Goal: Task Accomplishment & Management: Manage account settings

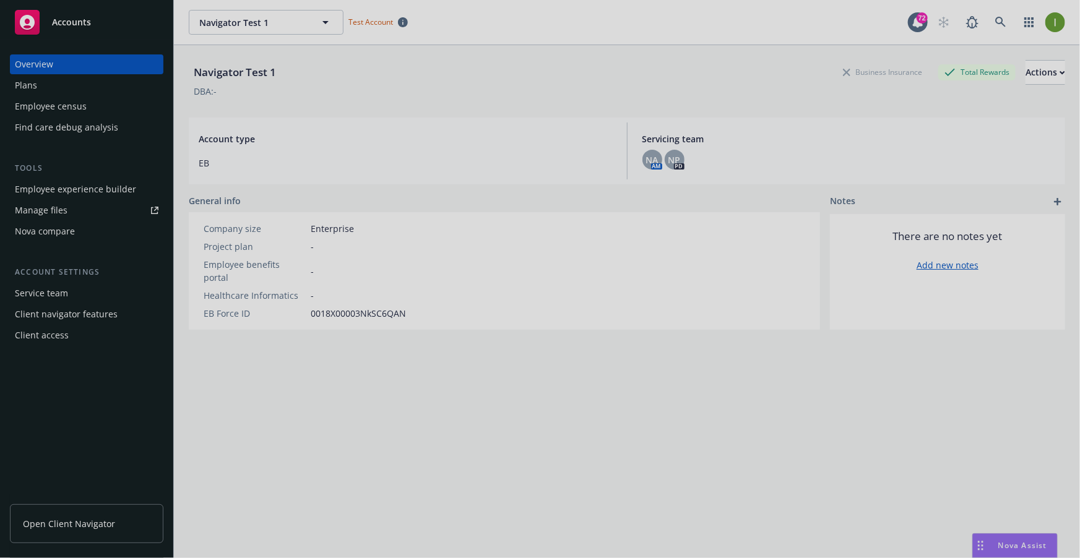
click at [45, 84] on div at bounding box center [540, 279] width 1080 height 558
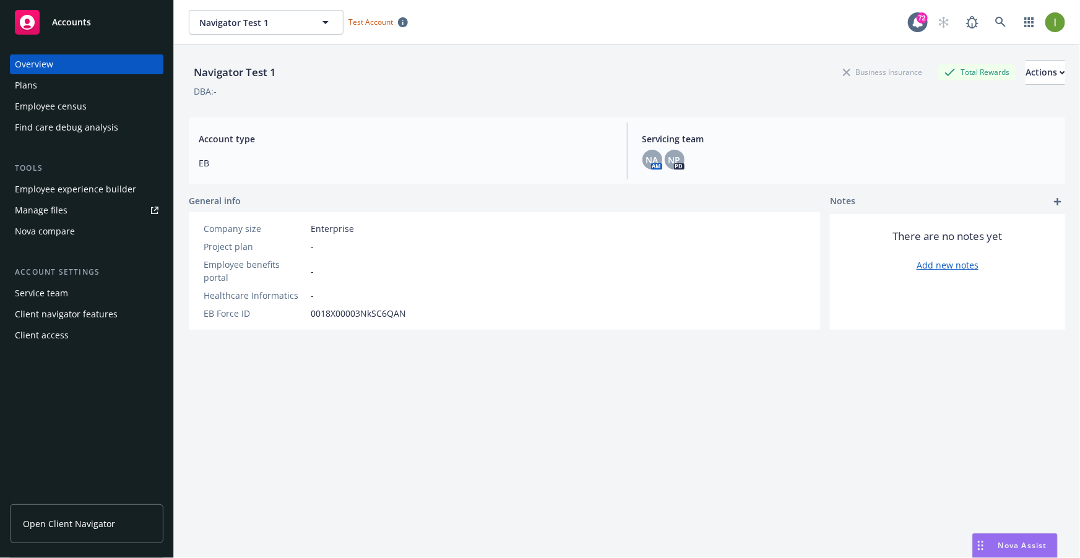
click at [45, 84] on div "Plans" at bounding box center [87, 86] width 144 height 20
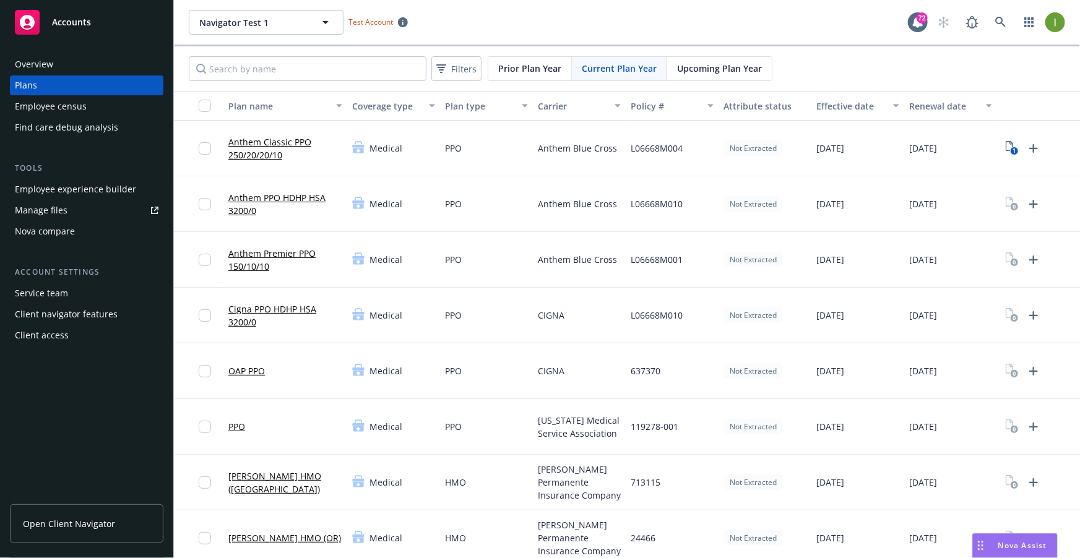
click at [531, 69] on span "Prior Plan Year" at bounding box center [529, 68] width 63 height 13
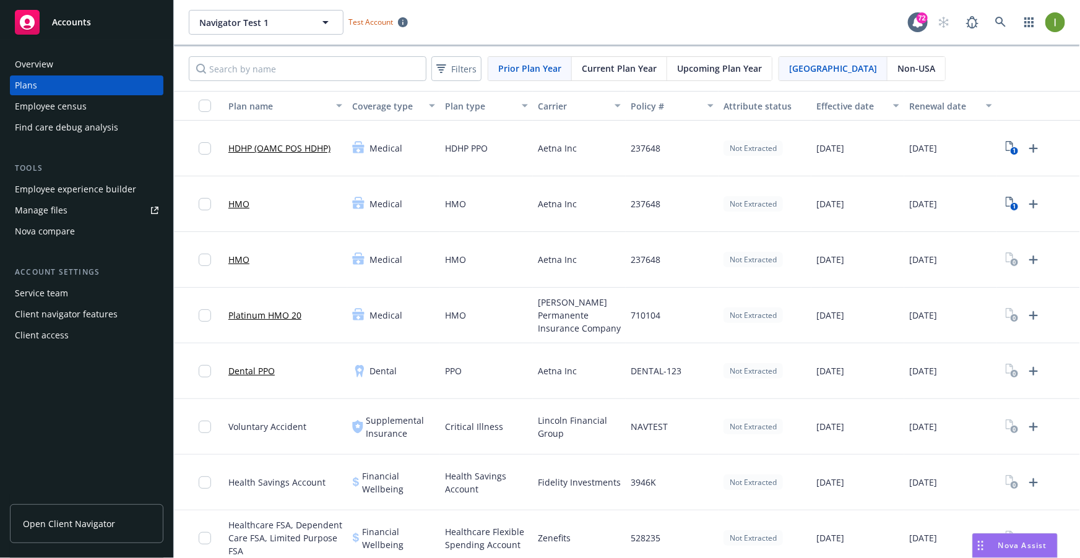
click at [629, 71] on span "Current Plan Year" at bounding box center [619, 68] width 75 height 13
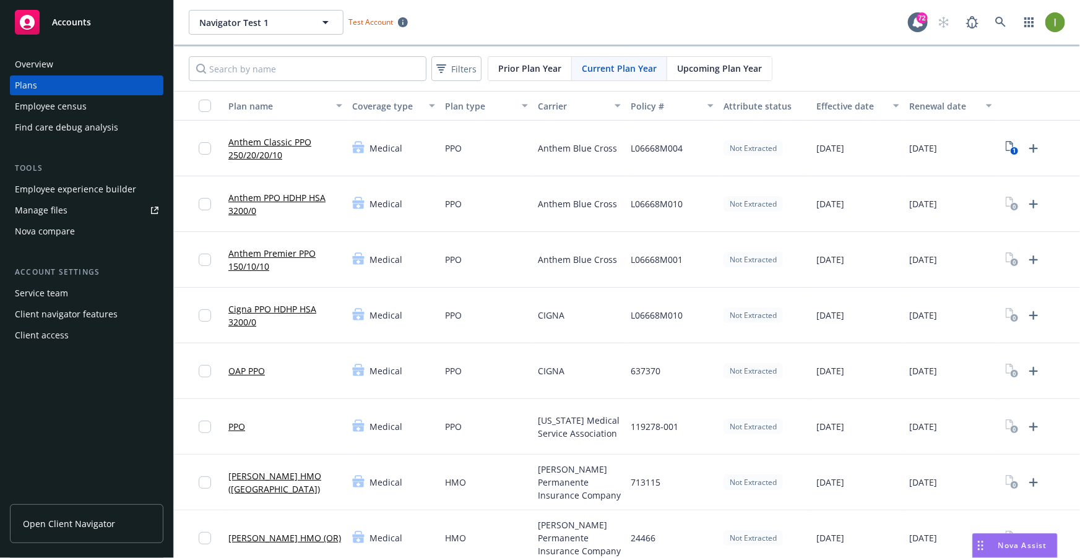
click at [684, 77] on div "Upcoming Plan Year" at bounding box center [719, 69] width 105 height 24
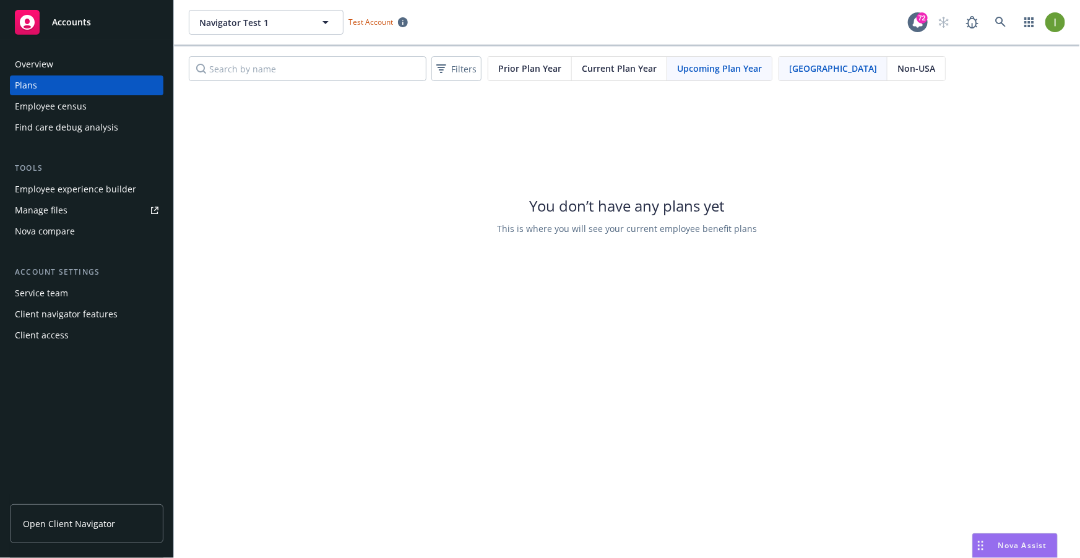
click at [622, 80] on div "Current Plan Year" at bounding box center [619, 69] width 95 height 24
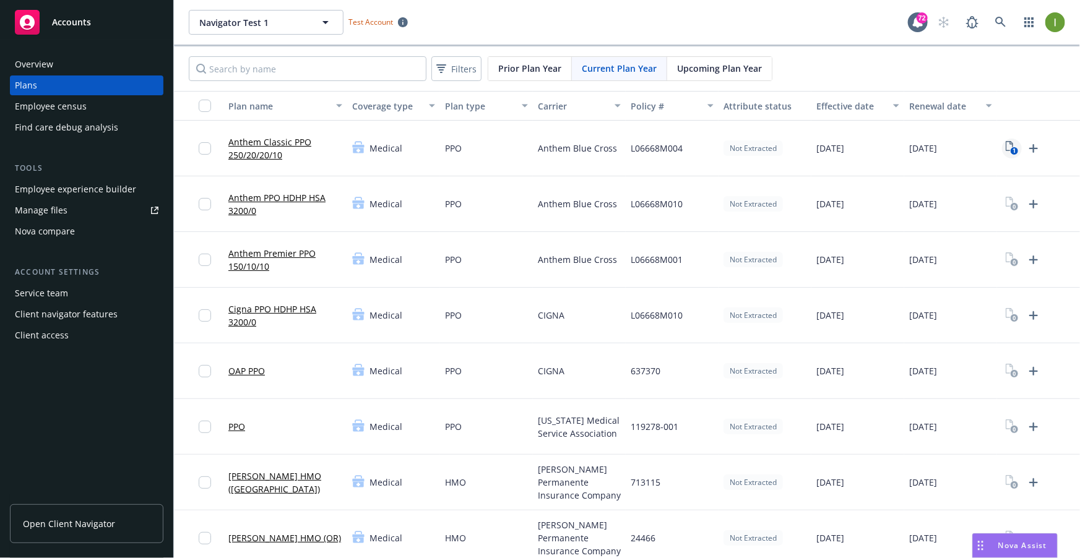
click at [1014, 148] on text "1" at bounding box center [1014, 151] width 3 height 8
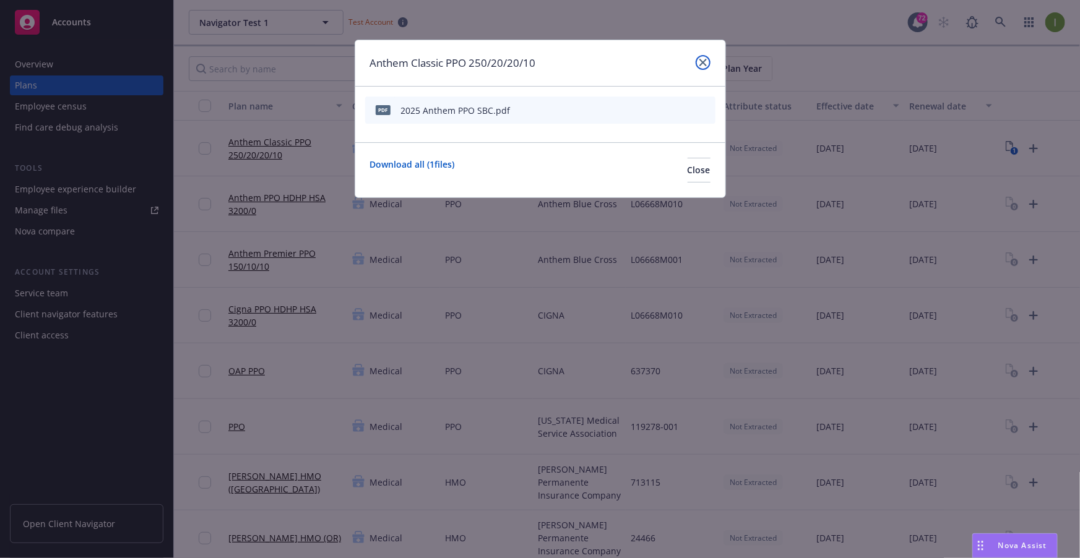
drag, startPoint x: 700, startPoint y: 64, endPoint x: 695, endPoint y: 90, distance: 27.2
click at [700, 64] on icon "close" at bounding box center [702, 62] width 7 height 7
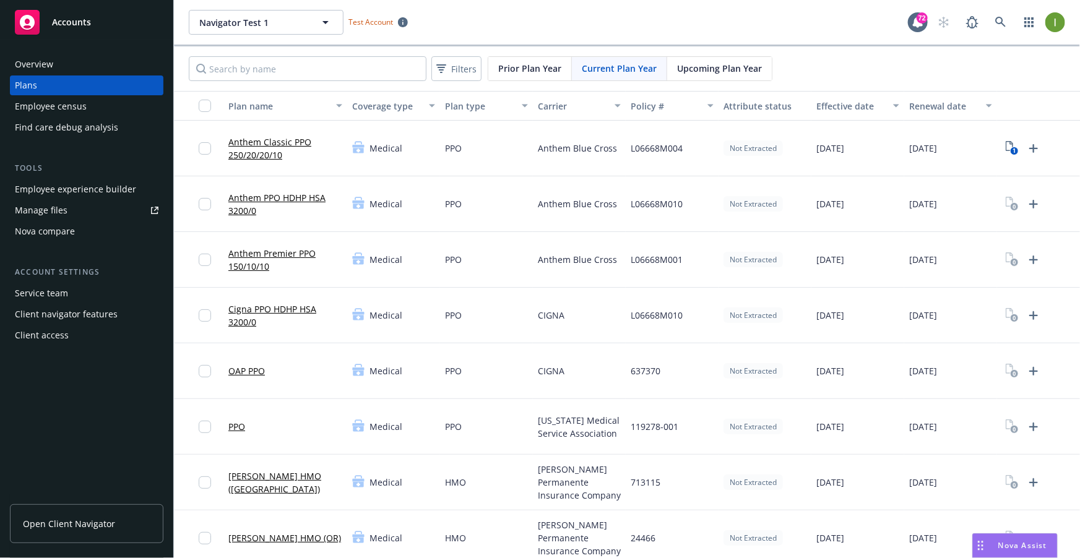
click at [270, 137] on link "Anthem Classic PPO 250/20/20/10" at bounding box center [285, 149] width 114 height 26
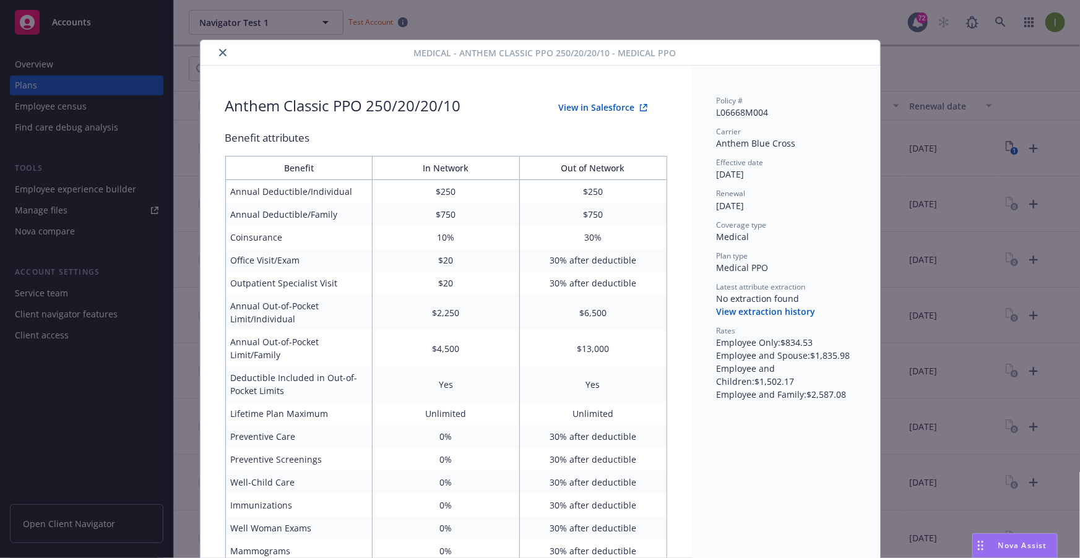
scroll to position [37, 0]
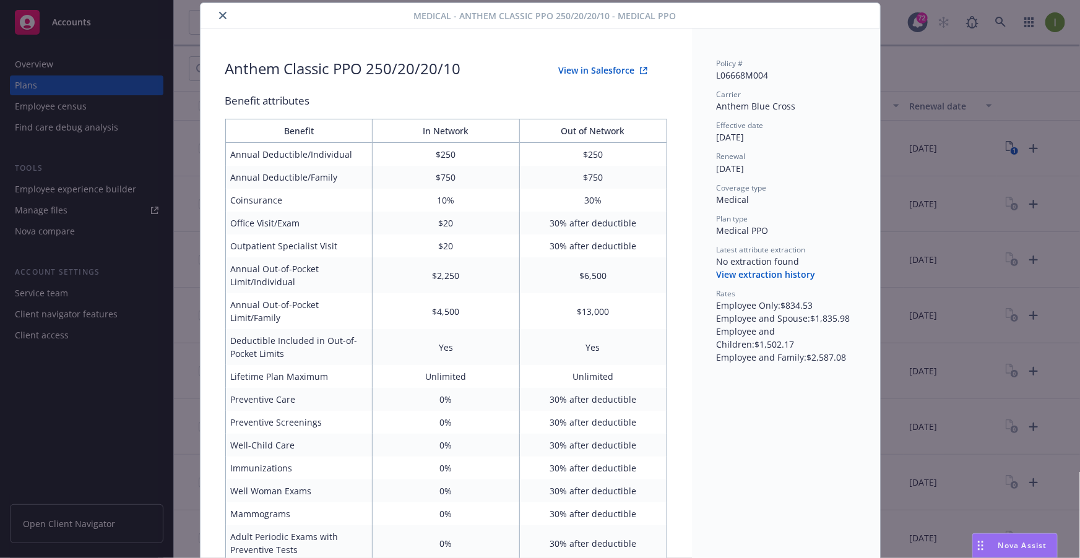
click at [215, 12] on button "close" at bounding box center [222, 15] width 15 height 15
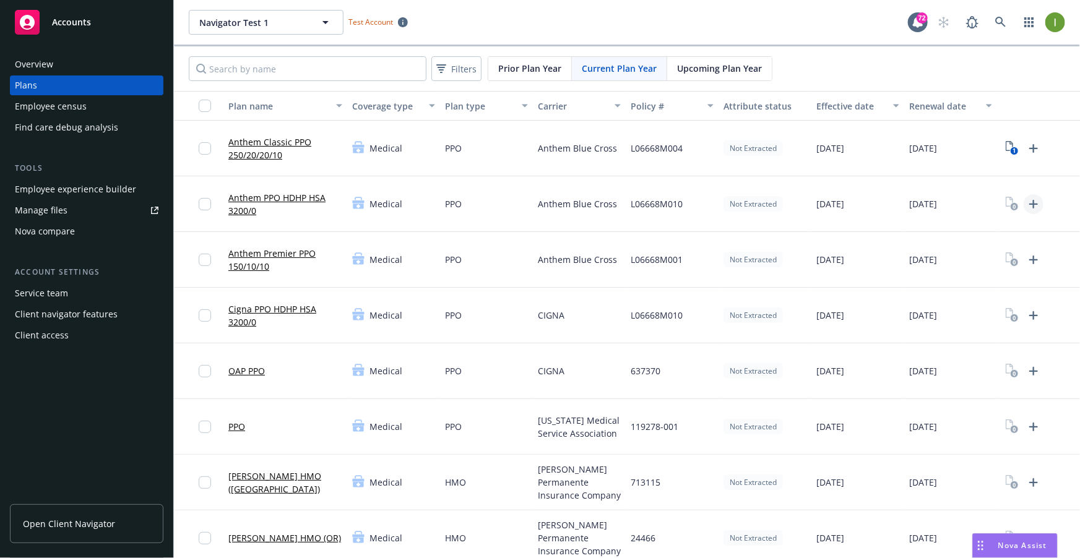
click at [1031, 201] on icon "Upload Plan Documents" at bounding box center [1033, 204] width 15 height 15
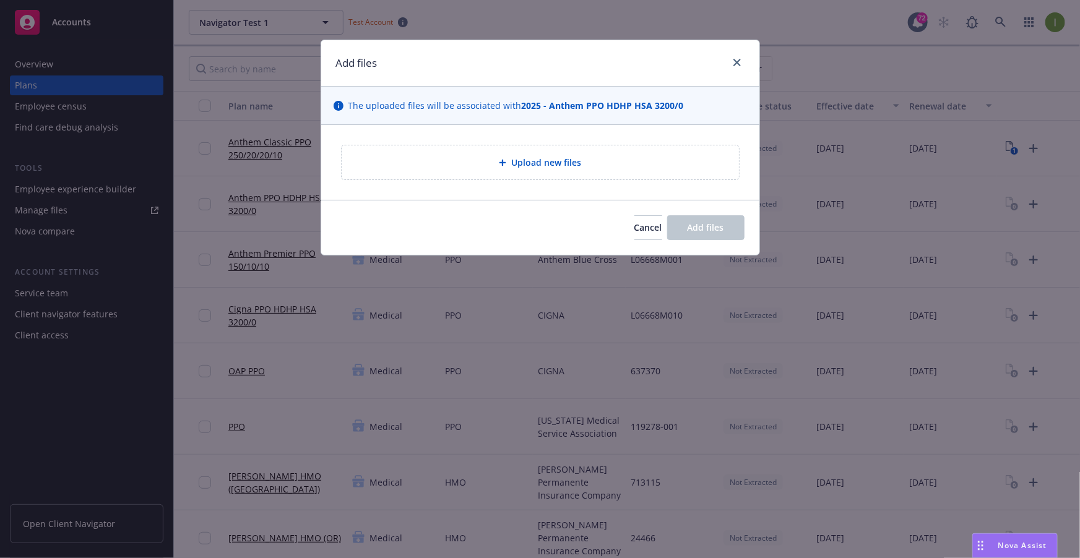
click at [563, 162] on span "Upload new files" at bounding box center [546, 162] width 70 height 13
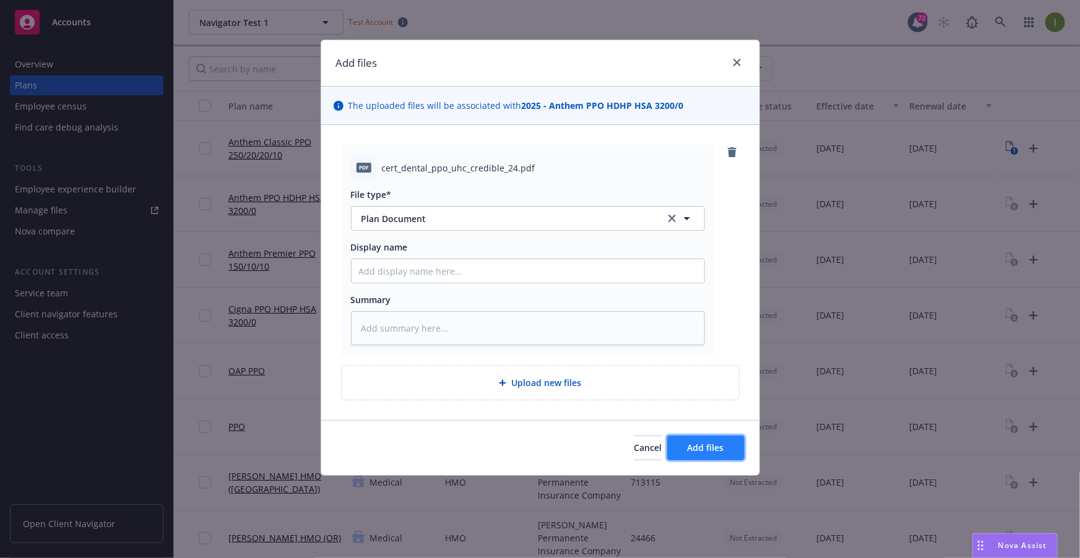
click at [694, 444] on span "Add files" at bounding box center [706, 448] width 37 height 12
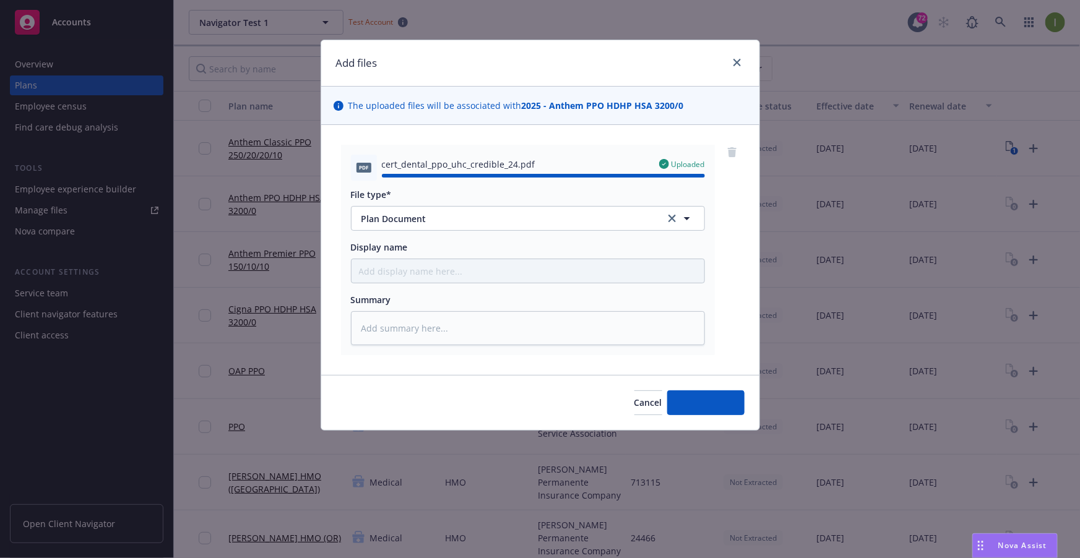
type textarea "x"
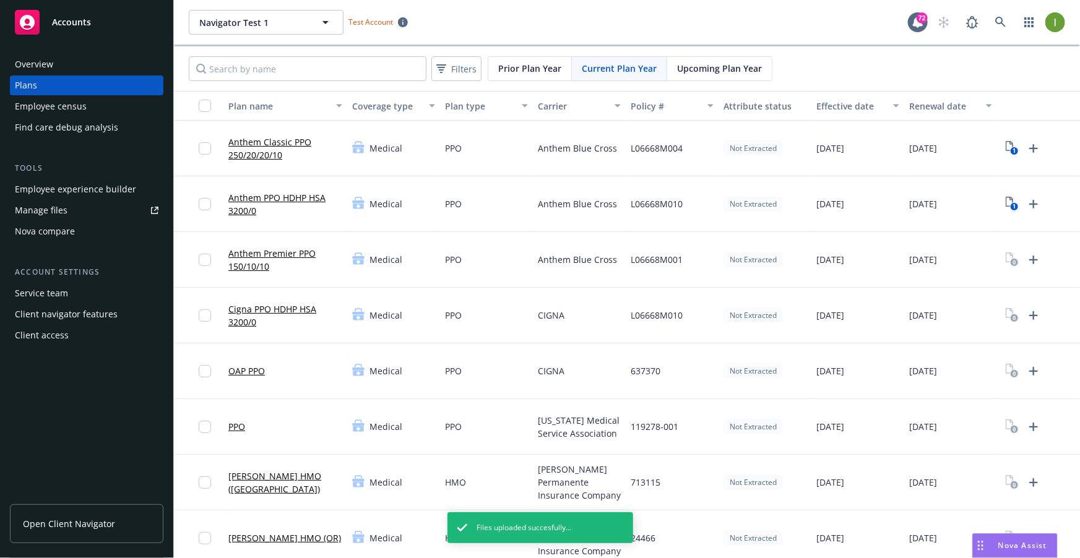
click at [303, 194] on link "Anthem PPO HDHP HSA 3200/0" at bounding box center [285, 204] width 114 height 26
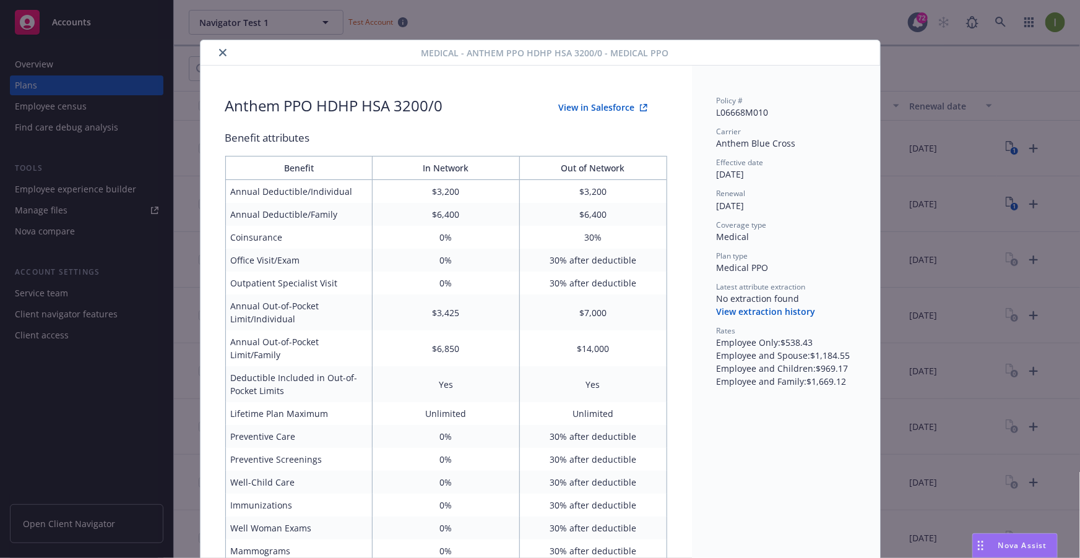
click at [769, 319] on div "Policy # L06668M010 Carrier Anthem Blue Cross Effective date [DATE] Renewal [DA…" at bounding box center [786, 241] width 139 height 293
click at [769, 312] on button "View extraction history" at bounding box center [766, 312] width 99 height 12
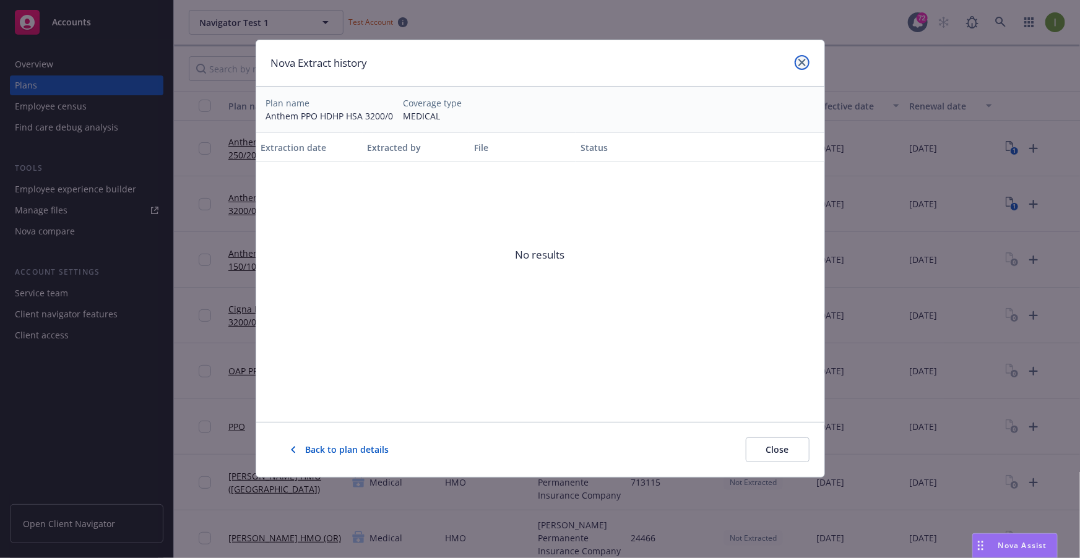
click at [798, 64] on icon "close" at bounding box center [801, 62] width 7 height 7
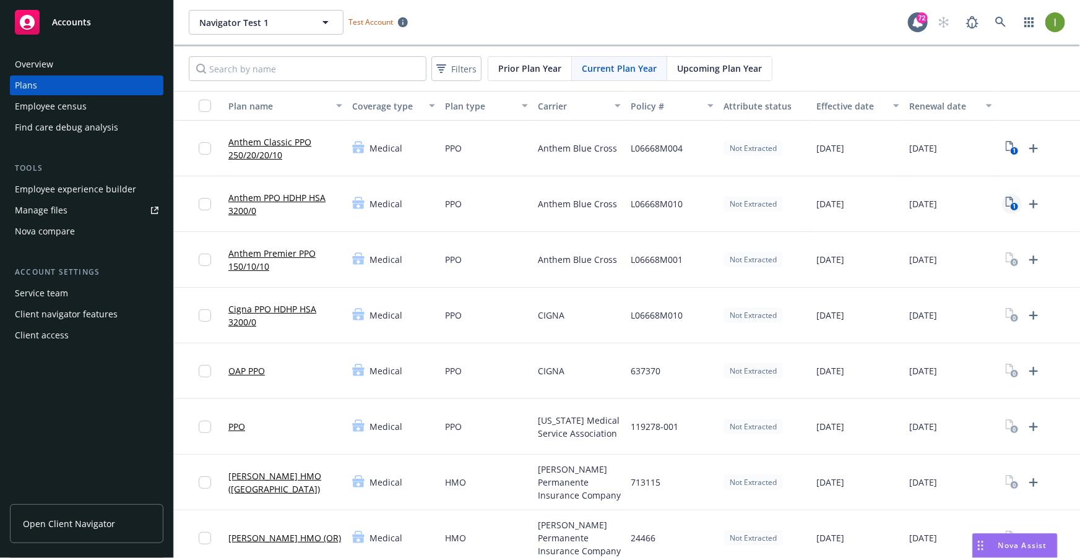
click at [1008, 202] on icon "1" at bounding box center [1012, 204] width 13 height 14
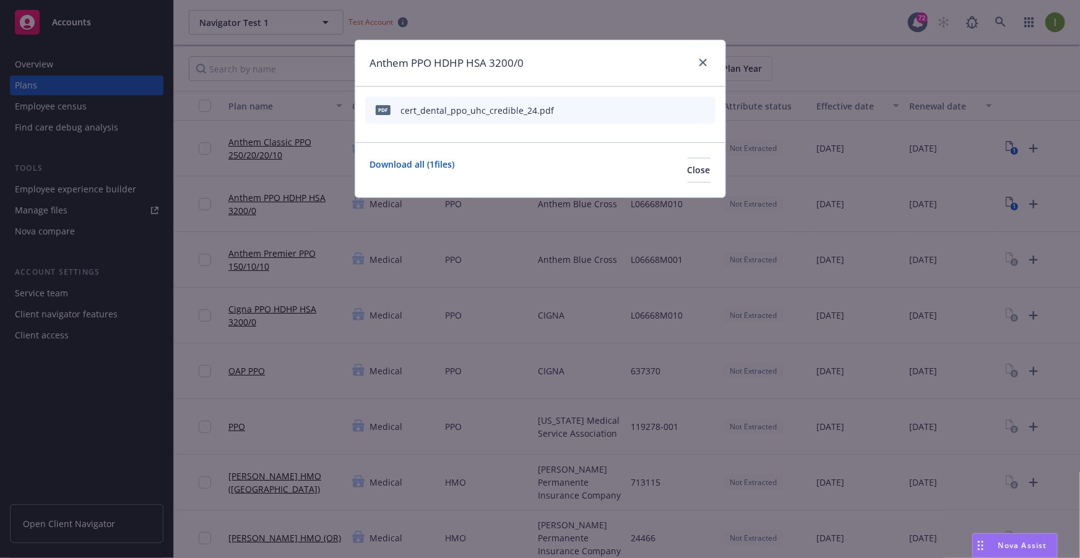
click at [642, 110] on icon "start extraction" at bounding box center [641, 109] width 15 height 15
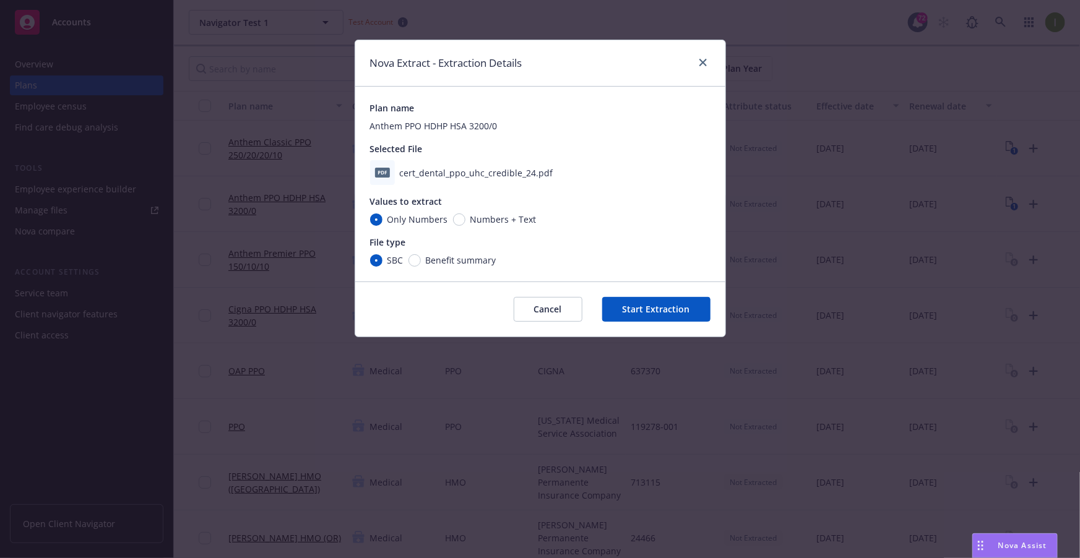
click at [645, 321] on button "Start Extraction" at bounding box center [656, 309] width 108 height 25
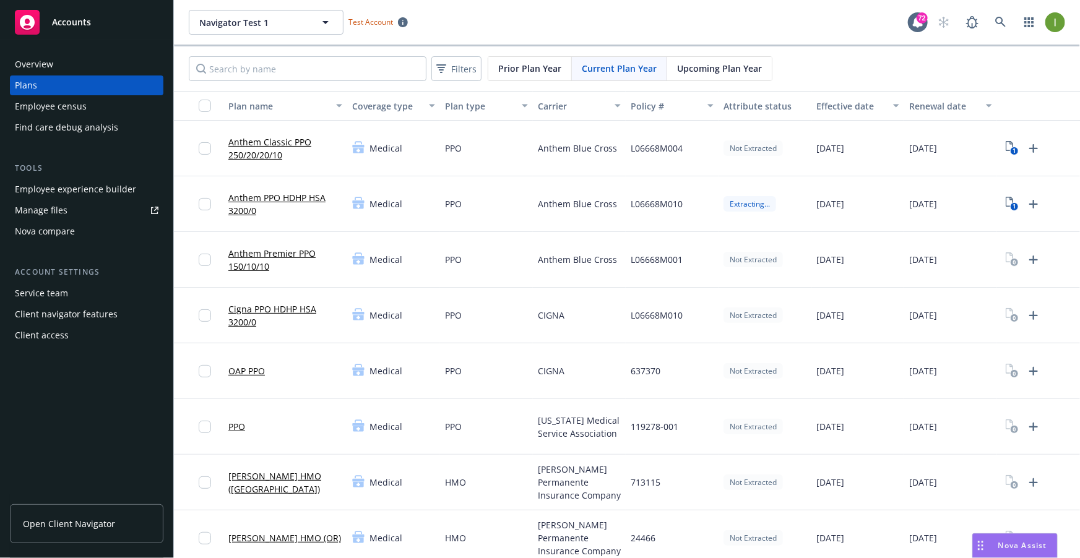
click at [296, 197] on link "Anthem PPO HDHP HSA 3200/0" at bounding box center [285, 204] width 114 height 26
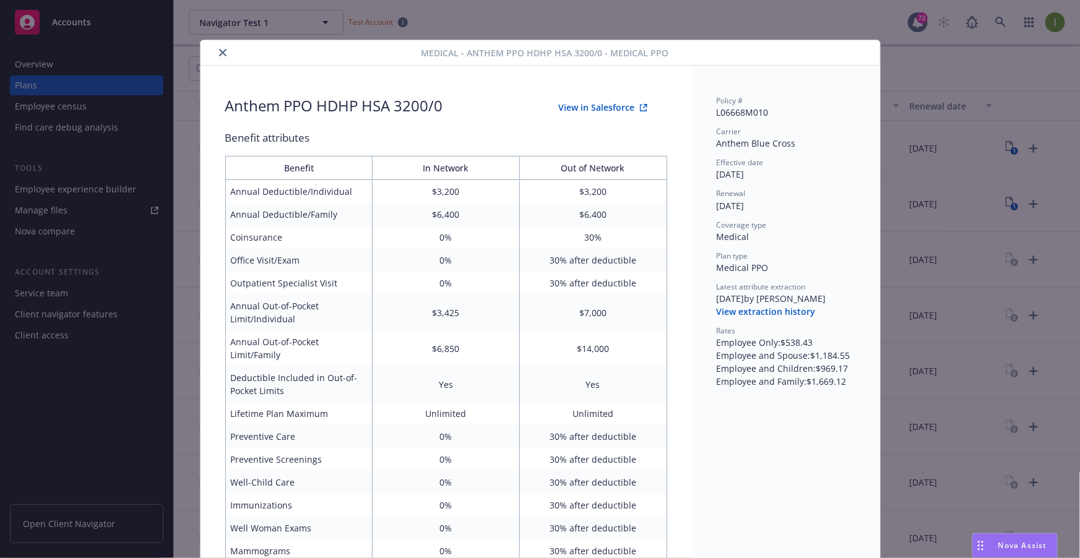
click at [796, 312] on button "View extraction history" at bounding box center [766, 312] width 99 height 12
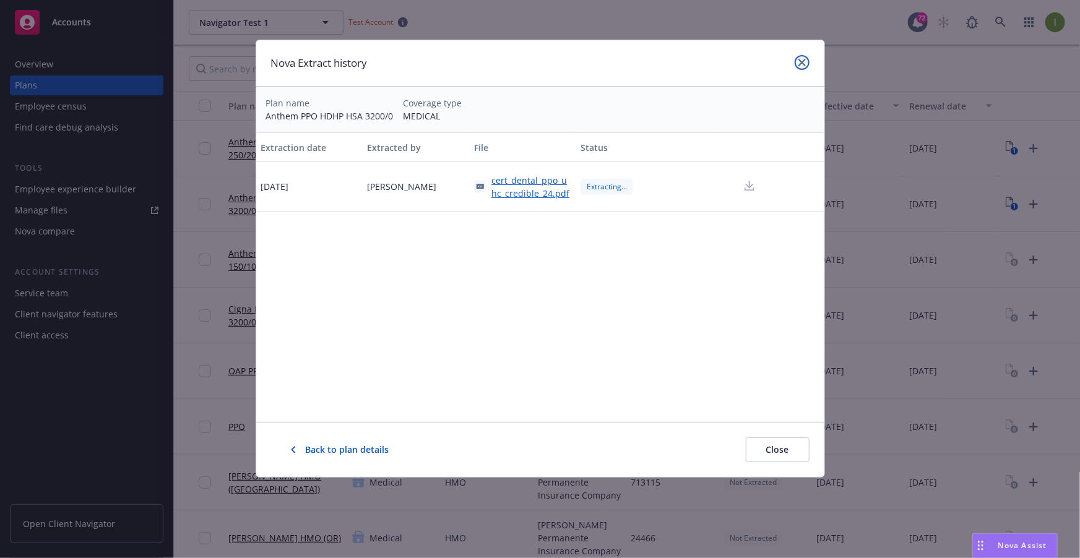
click at [805, 66] on link "close" at bounding box center [802, 62] width 15 height 15
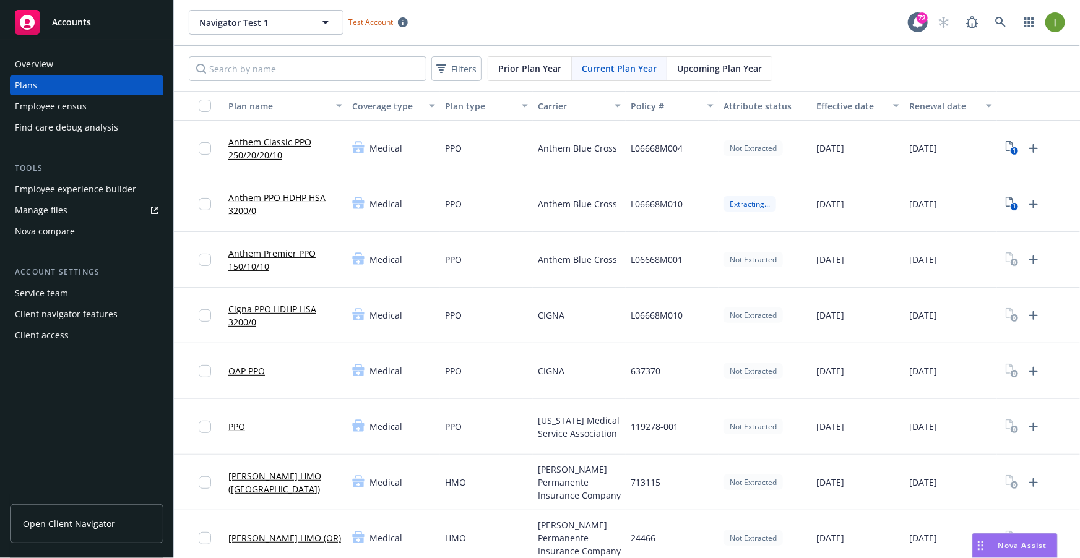
click at [277, 257] on link "Anthem Premier PPO 150/10/10" at bounding box center [285, 260] width 114 height 26
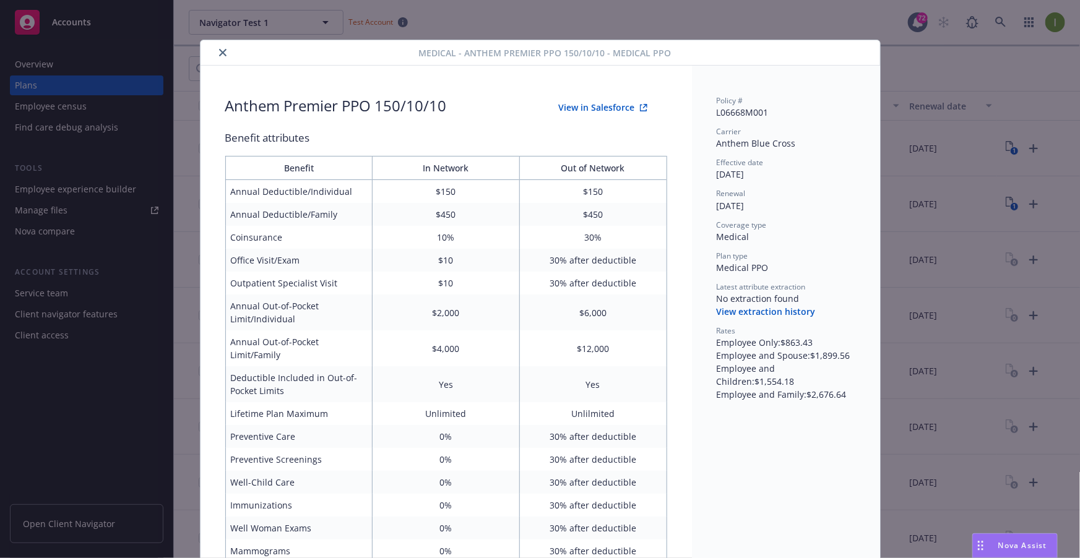
scroll to position [37, 0]
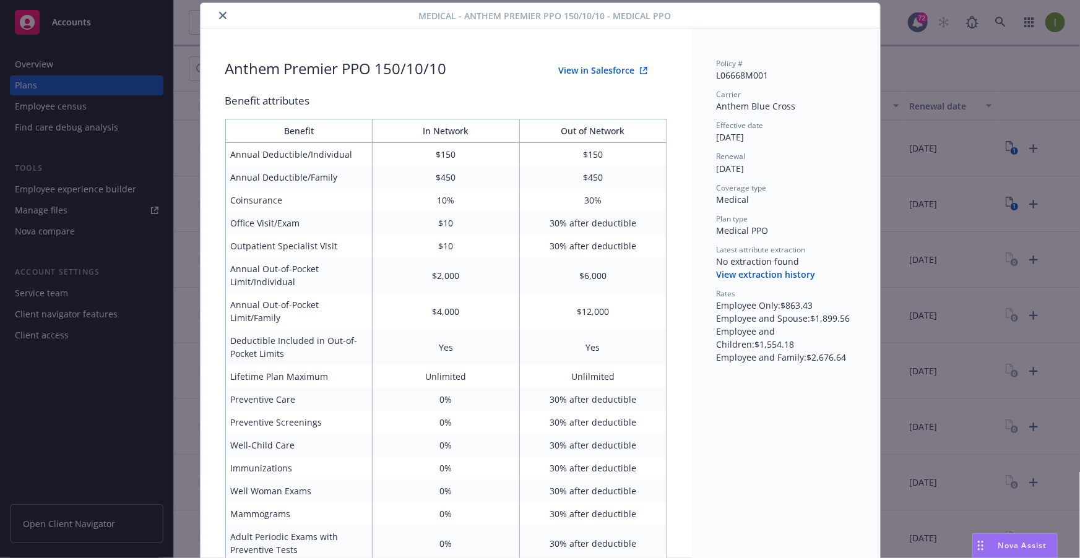
click at [194, 274] on div "Medical - Anthem Premier PPO 150/10/10 - Medical PPO Anthem Premier PPO 150/10/…" at bounding box center [540, 279] width 1080 height 558
click at [220, 14] on icon "close" at bounding box center [222, 15] width 7 height 7
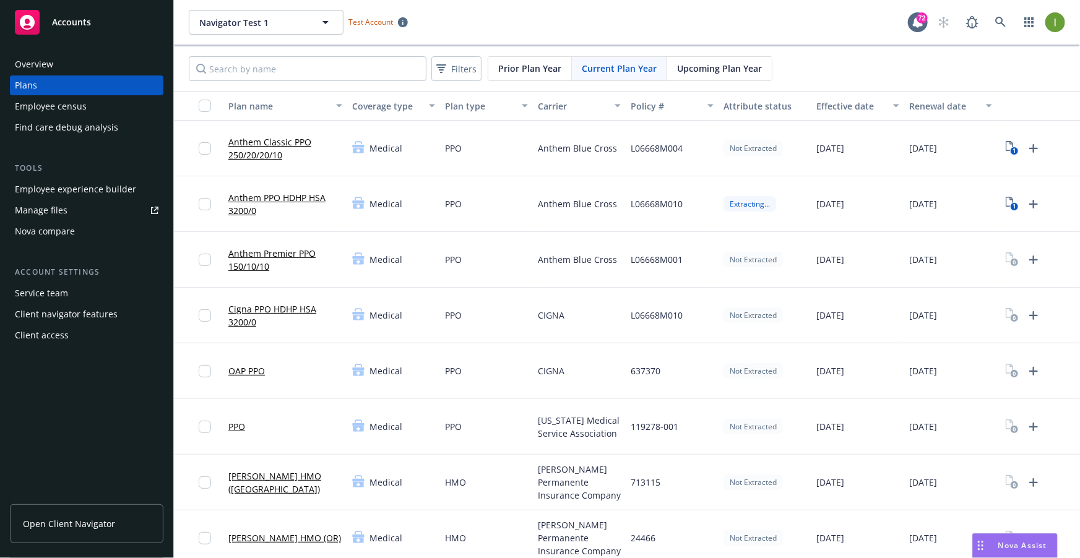
click at [274, 202] on link "Anthem PPO HDHP HSA 3200/0" at bounding box center [285, 204] width 114 height 26
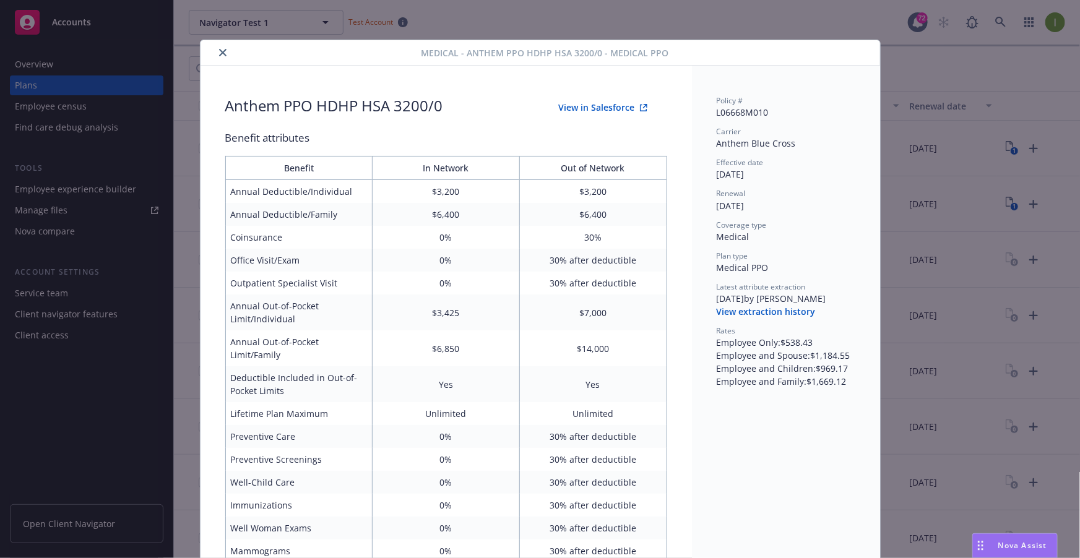
click at [954, 134] on div "Medical - Anthem PPO HDHP HSA 3200/0 - Medical PPO Anthem PPO HDHP HSA 3200/0 V…" at bounding box center [540, 279] width 1080 height 558
click at [766, 308] on button "View extraction history" at bounding box center [766, 312] width 99 height 12
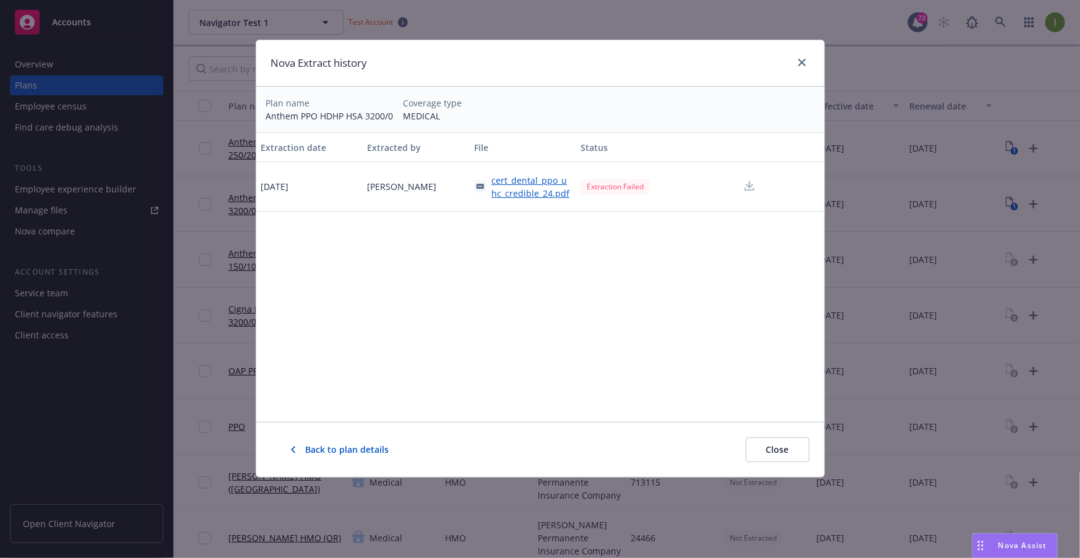
click at [629, 192] on div "Extraction Failed" at bounding box center [615, 186] width 69 height 15
click at [626, 219] on div "Extraction date Extracted by File Status [DATE] [PERSON_NAME] cert_dental_ppo_u…" at bounding box center [540, 276] width 568 height 289
